Goal: Navigation & Orientation: Find specific page/section

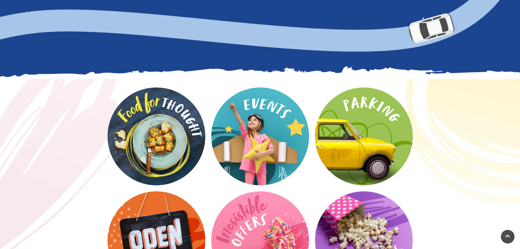
scroll to position [710, 0]
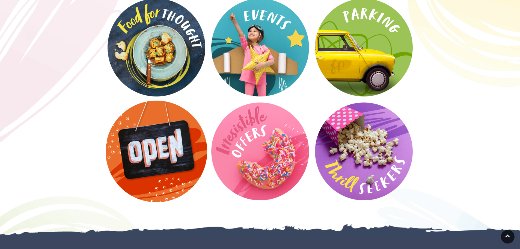
click at [176, 175] on video at bounding box center [157, 151] width 102 height 102
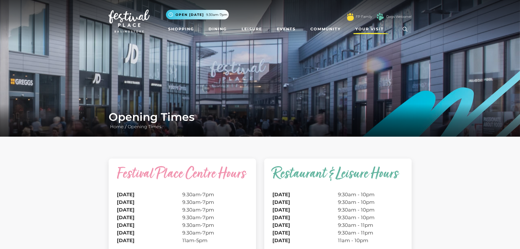
click at [368, 25] on link "Your Visit" at bounding box center [371, 29] width 36 height 10
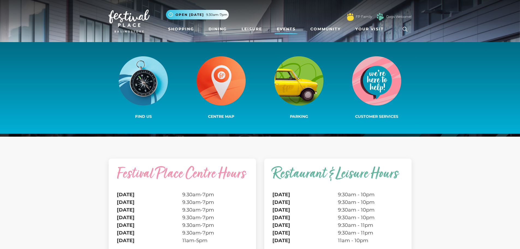
click at [291, 27] on link "Events" at bounding box center [286, 29] width 23 height 10
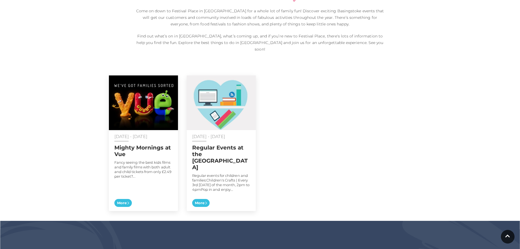
scroll to position [246, 0]
